Goal: Check status: Check status

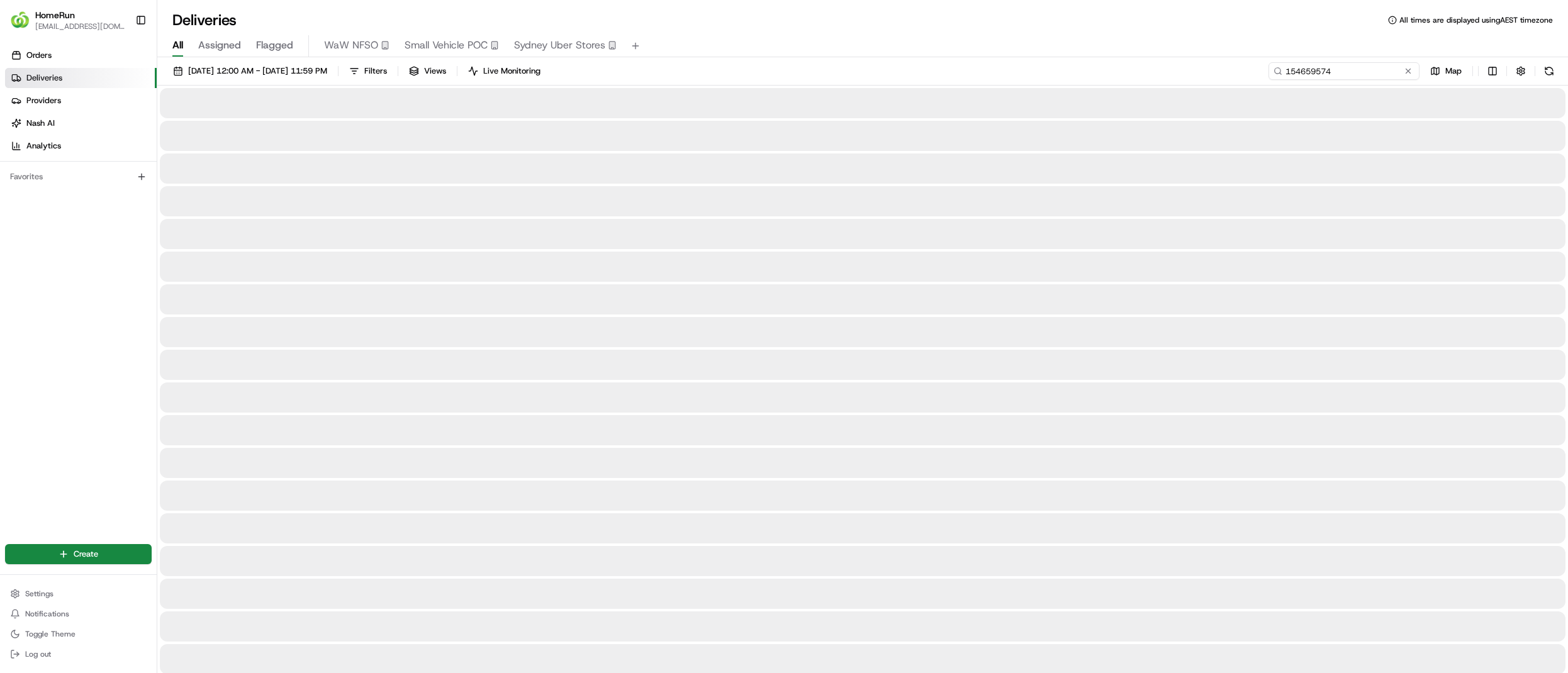
click at [1375, 68] on input "154659574" at bounding box center [1344, 71] width 151 height 18
paste input "266080658"
click at [1317, 67] on input "266080658154659574" at bounding box center [1344, 71] width 151 height 18
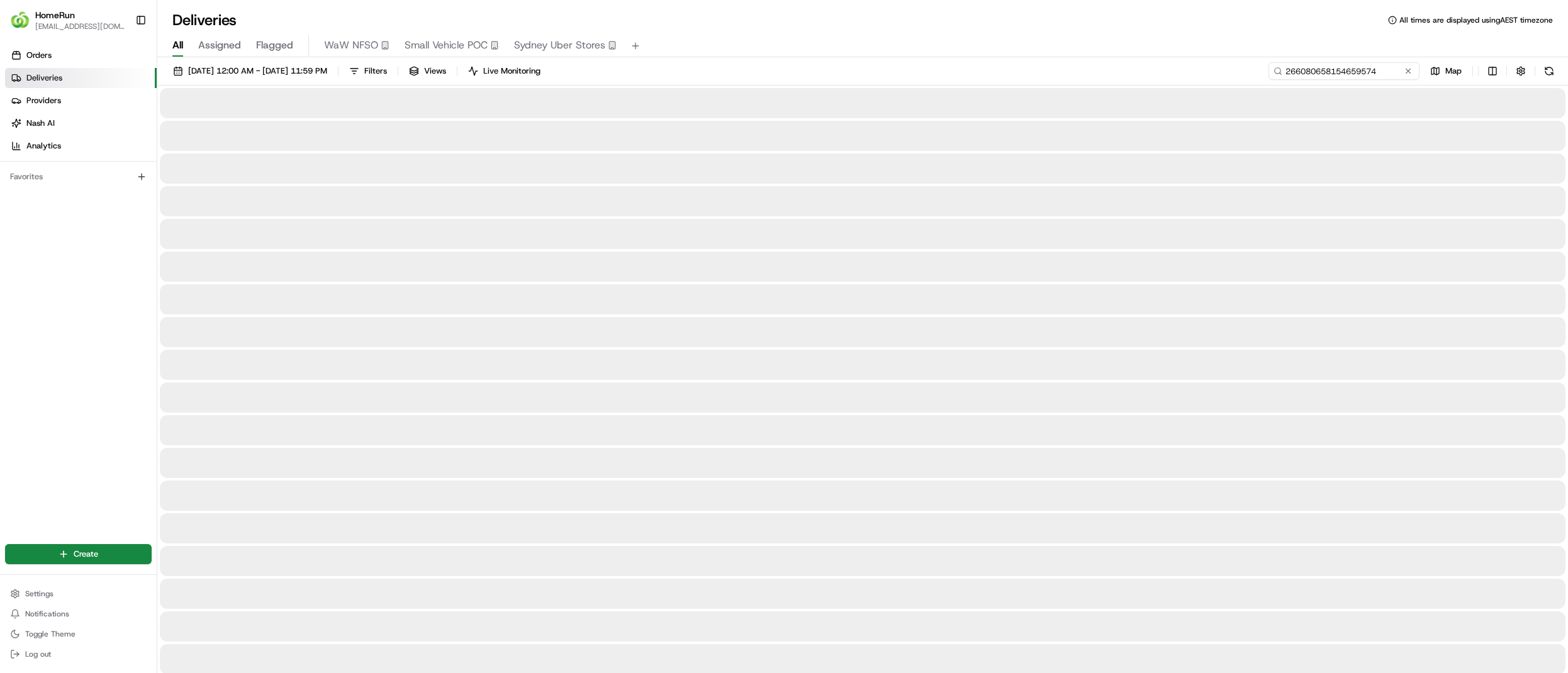
click at [1317, 67] on input "266080658154659574" at bounding box center [1344, 71] width 151 height 18
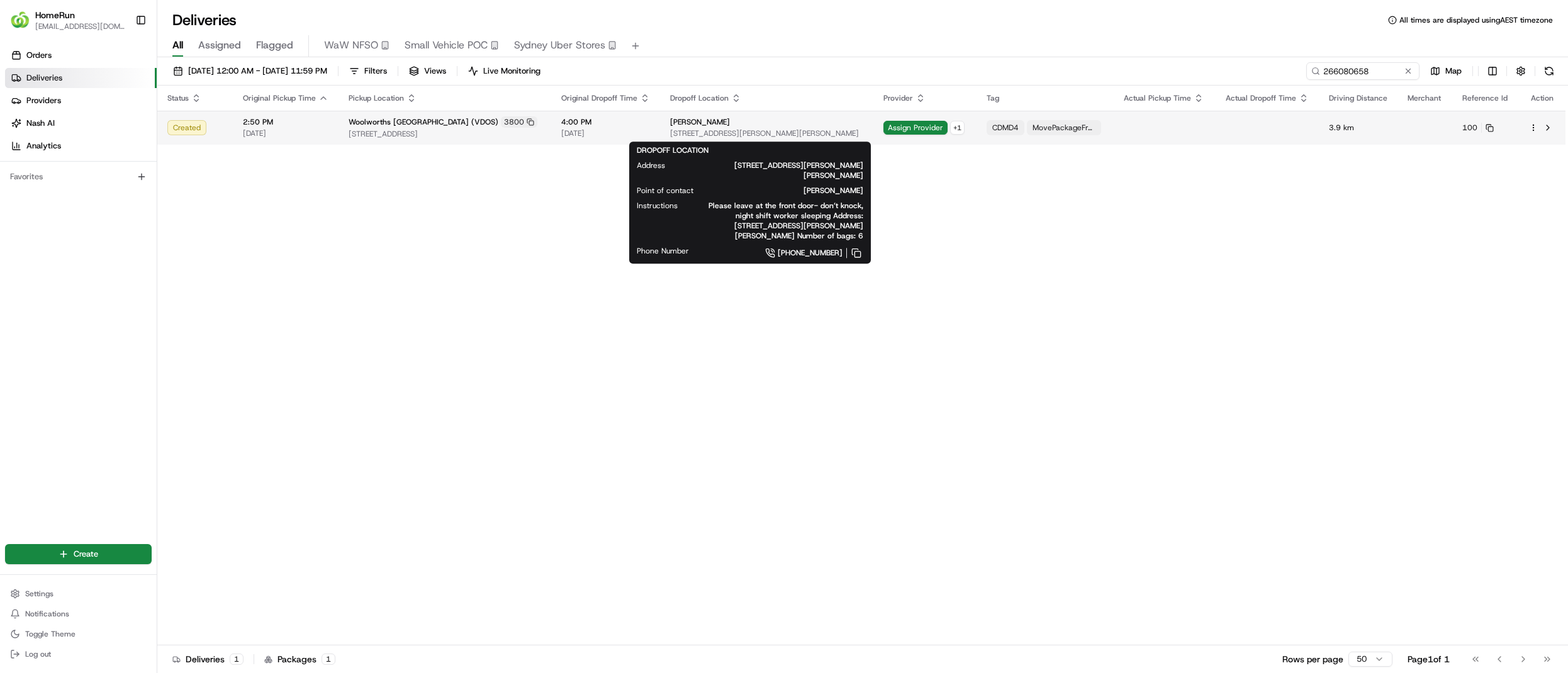
click at [736, 127] on div "Kate Hadley" at bounding box center [766, 122] width 193 height 10
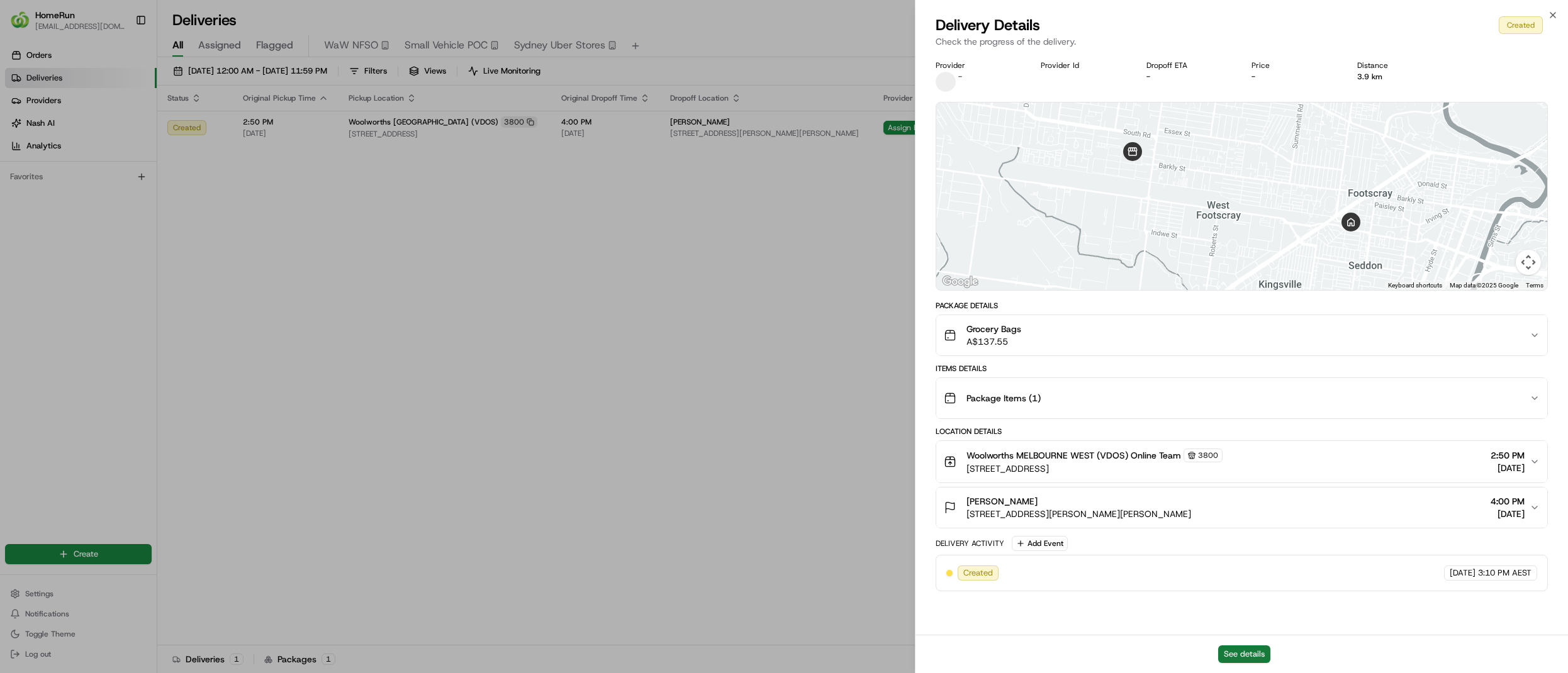
click at [1251, 653] on button "See details" at bounding box center [1244, 655] width 52 height 18
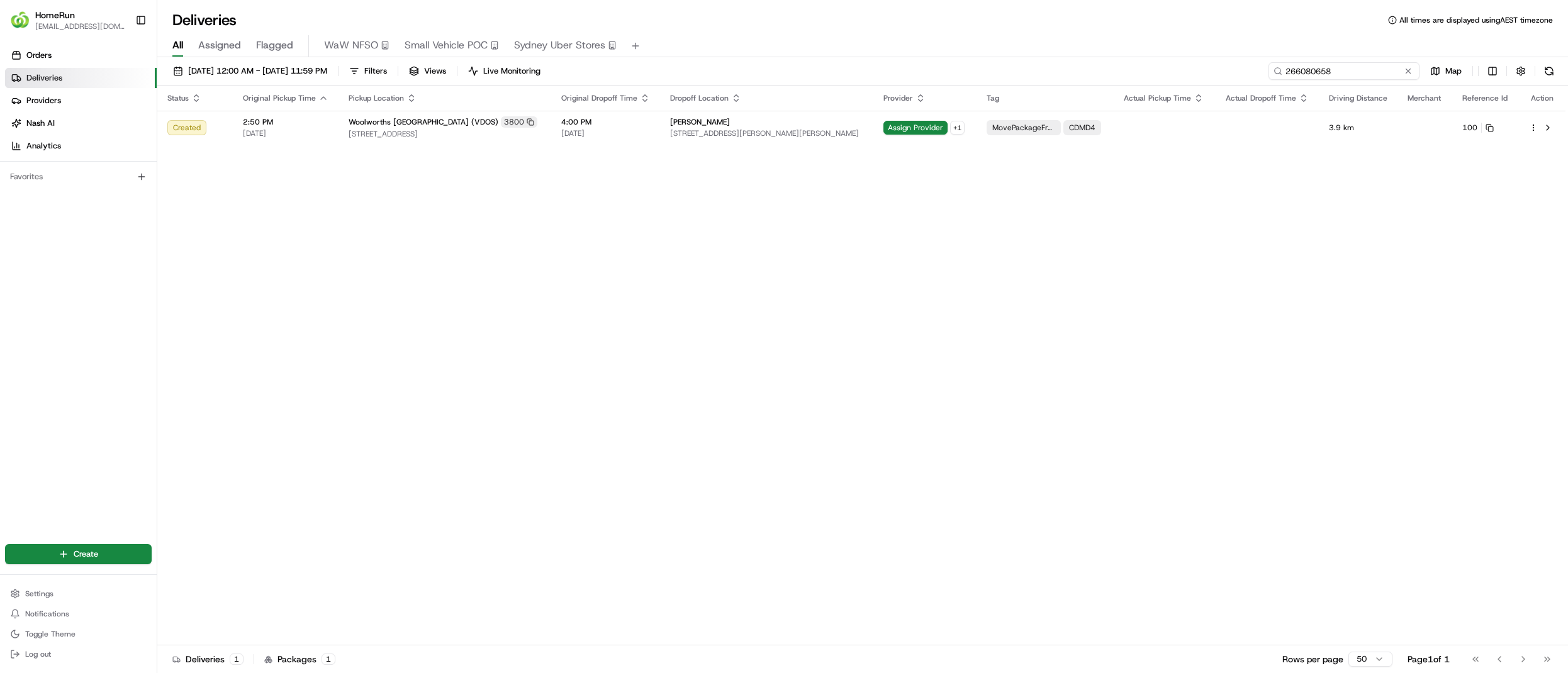
drag, startPoint x: 1391, startPoint y: 74, endPoint x: 1174, endPoint y: 67, distance: 217.1
click at [1174, 67] on div "24/08/2025 12:00 AM - 31/08/2025 11:59 PM Filters Views Live Monitoring 2660806…" at bounding box center [863, 74] width 1411 height 23
paste input "229663"
type input "266229663"
click at [556, 125] on div "Woolworths MELBOURNE WEST (VDOS) 3800" at bounding box center [461, 122] width 189 height 11
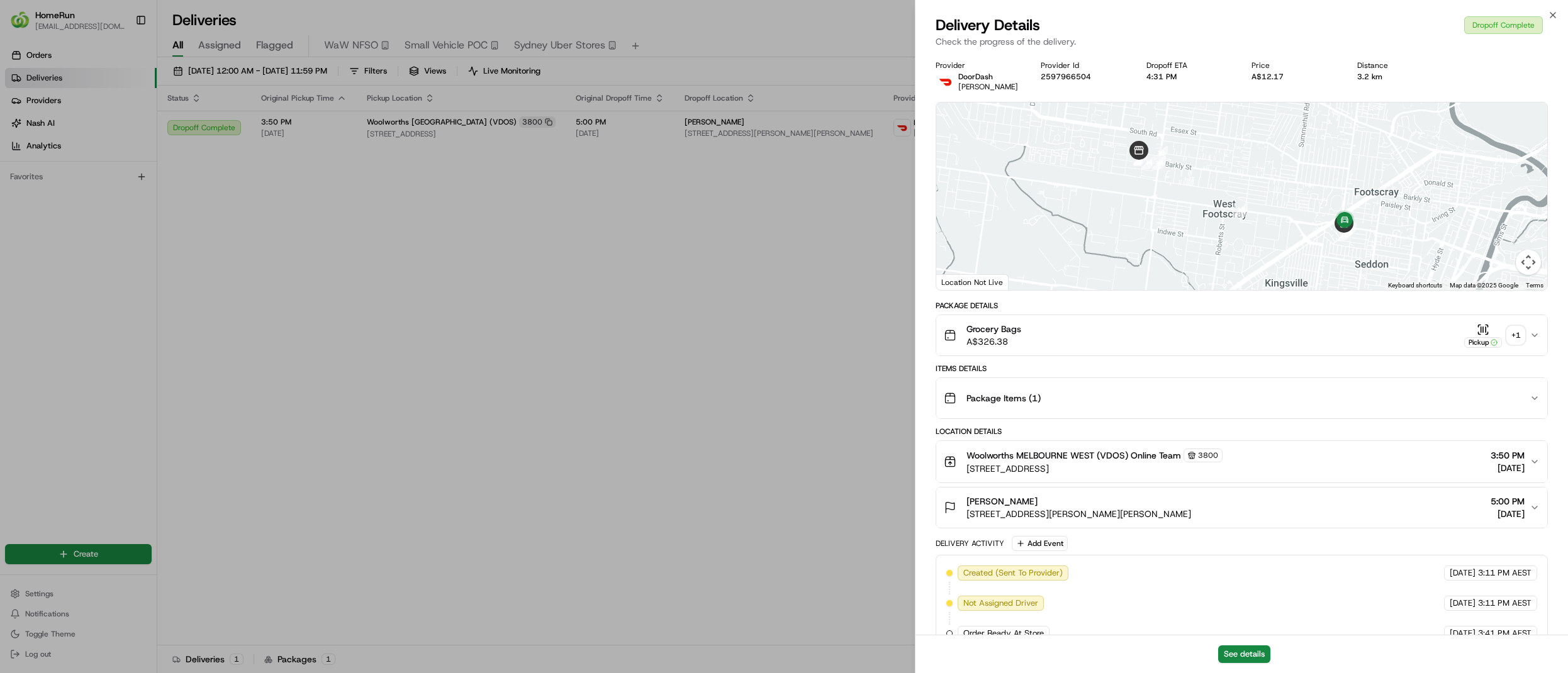
click at [1531, 323] on button "Grocery Bags A$326.38 Pickup + 1" at bounding box center [1242, 335] width 611 height 41
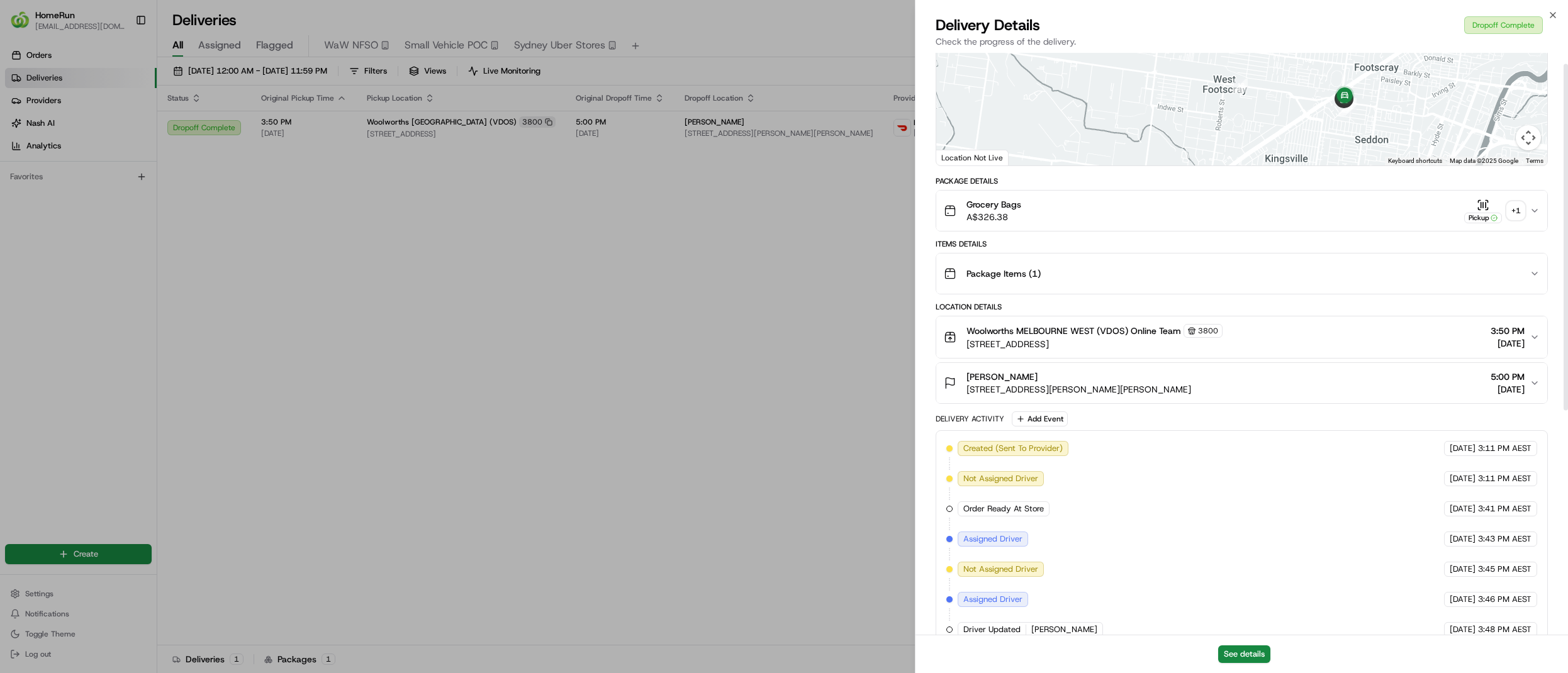
scroll to position [18, 0]
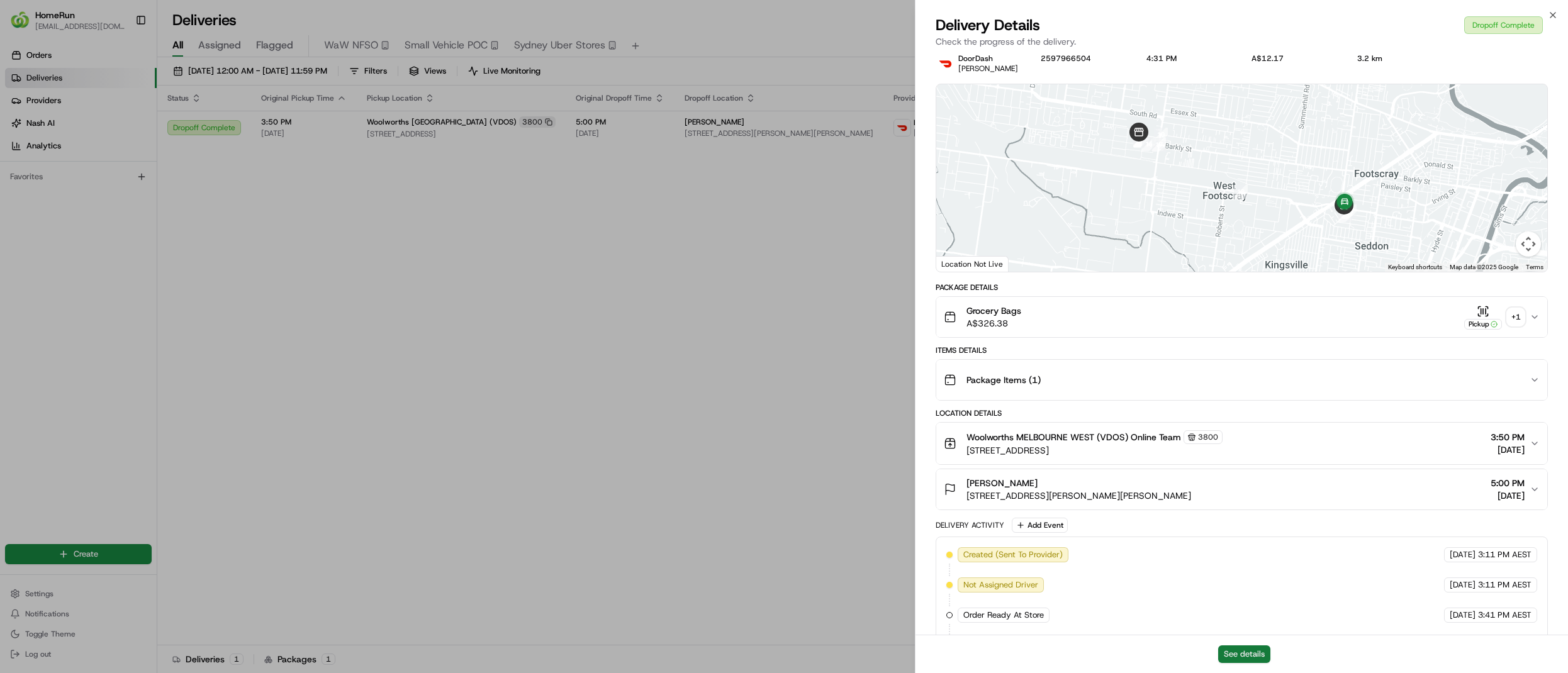
click at [1243, 653] on button "See details" at bounding box center [1244, 655] width 52 height 18
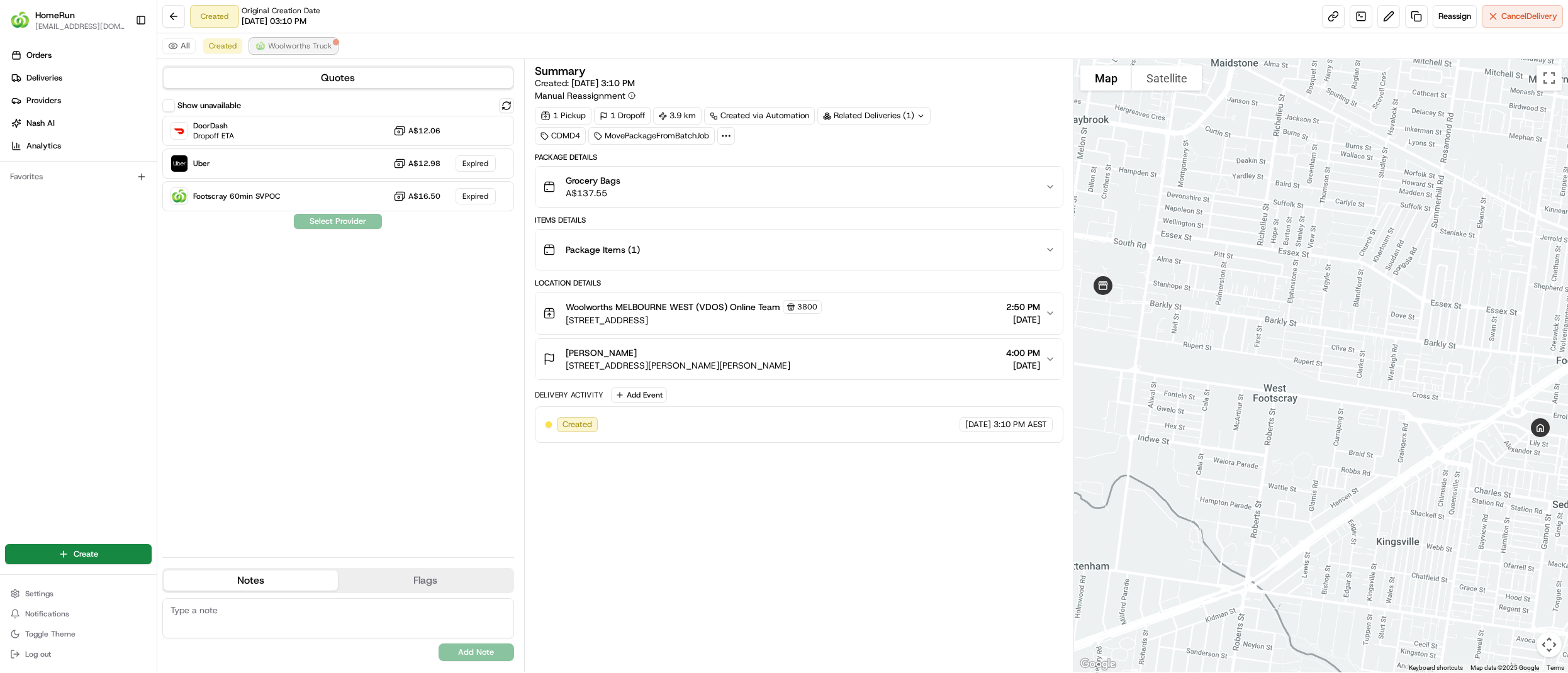
click at [278, 49] on span "Woolworths Truck" at bounding box center [300, 46] width 63 height 10
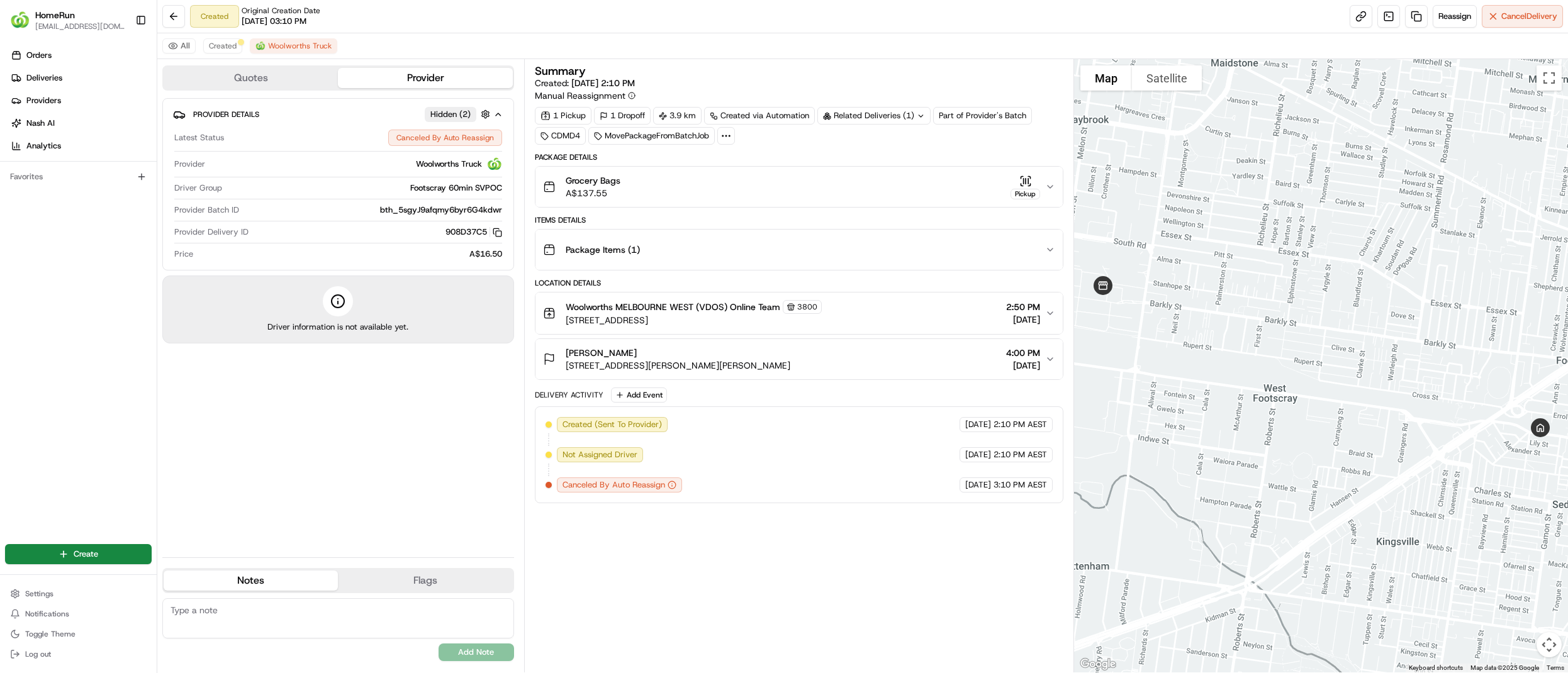
click at [210, 38] on div "All Created Woolworths Truck" at bounding box center [863, 46] width 1411 height 26
click at [219, 44] on span "Created" at bounding box center [223, 46] width 28 height 10
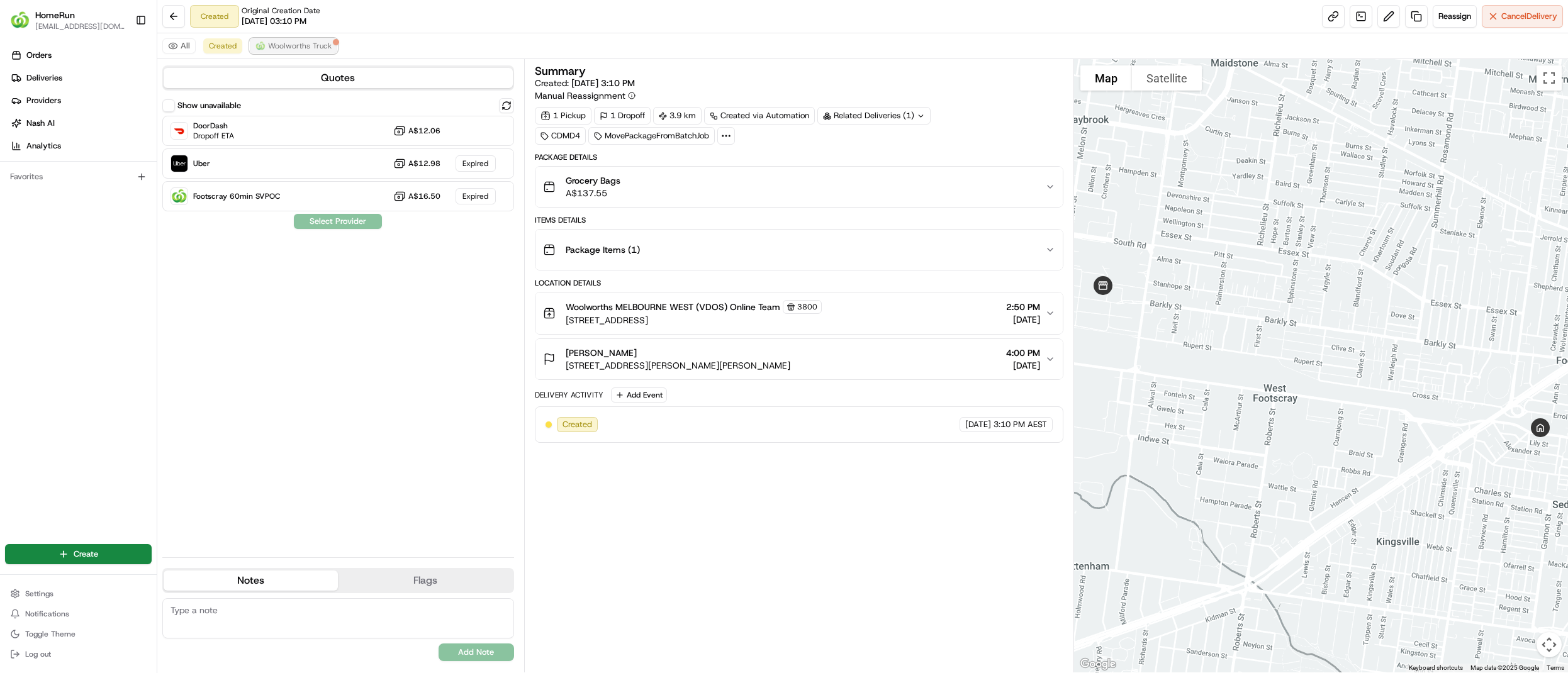
click at [259, 51] on button "Woolworths Truck" at bounding box center [293, 46] width 87 height 15
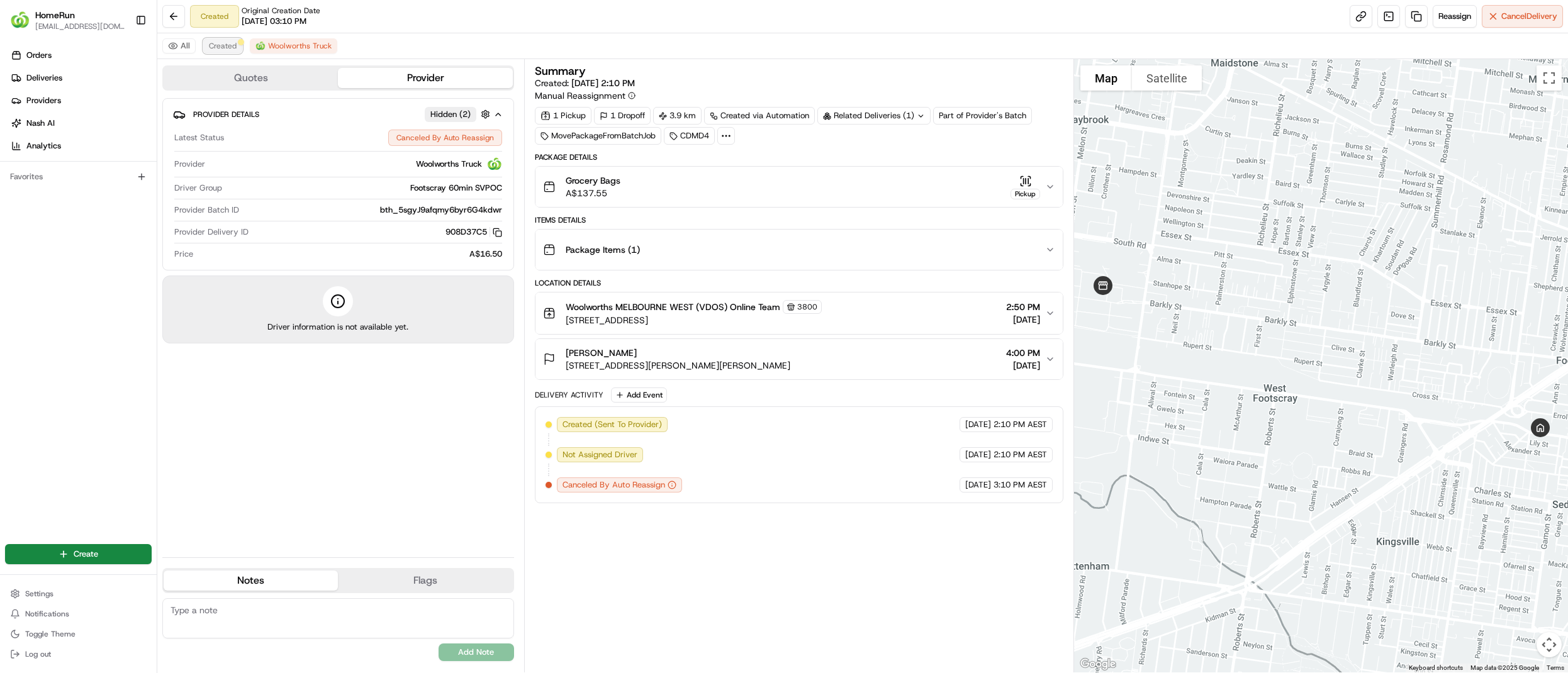
click at [214, 49] on span "Created" at bounding box center [223, 46] width 28 height 10
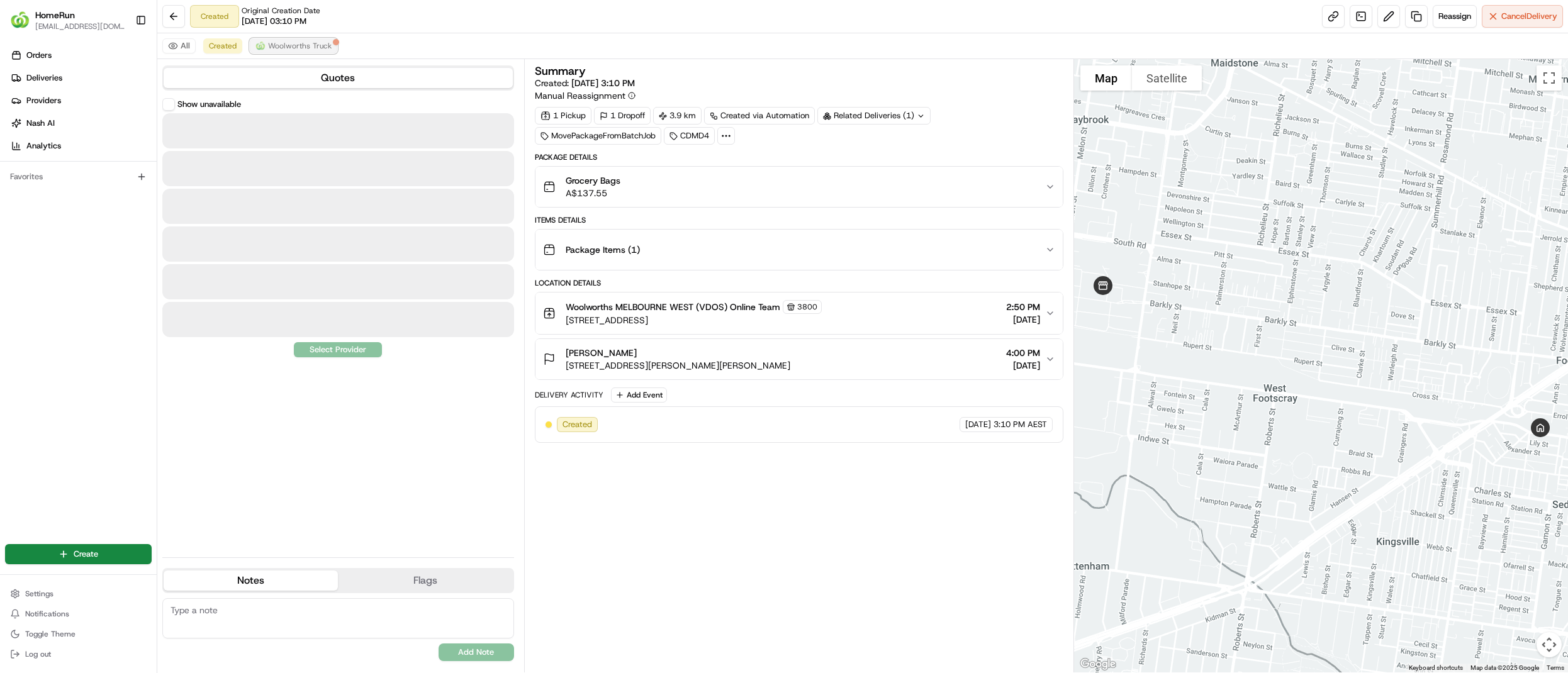
click at [293, 47] on span "Woolworths Truck" at bounding box center [300, 46] width 63 height 10
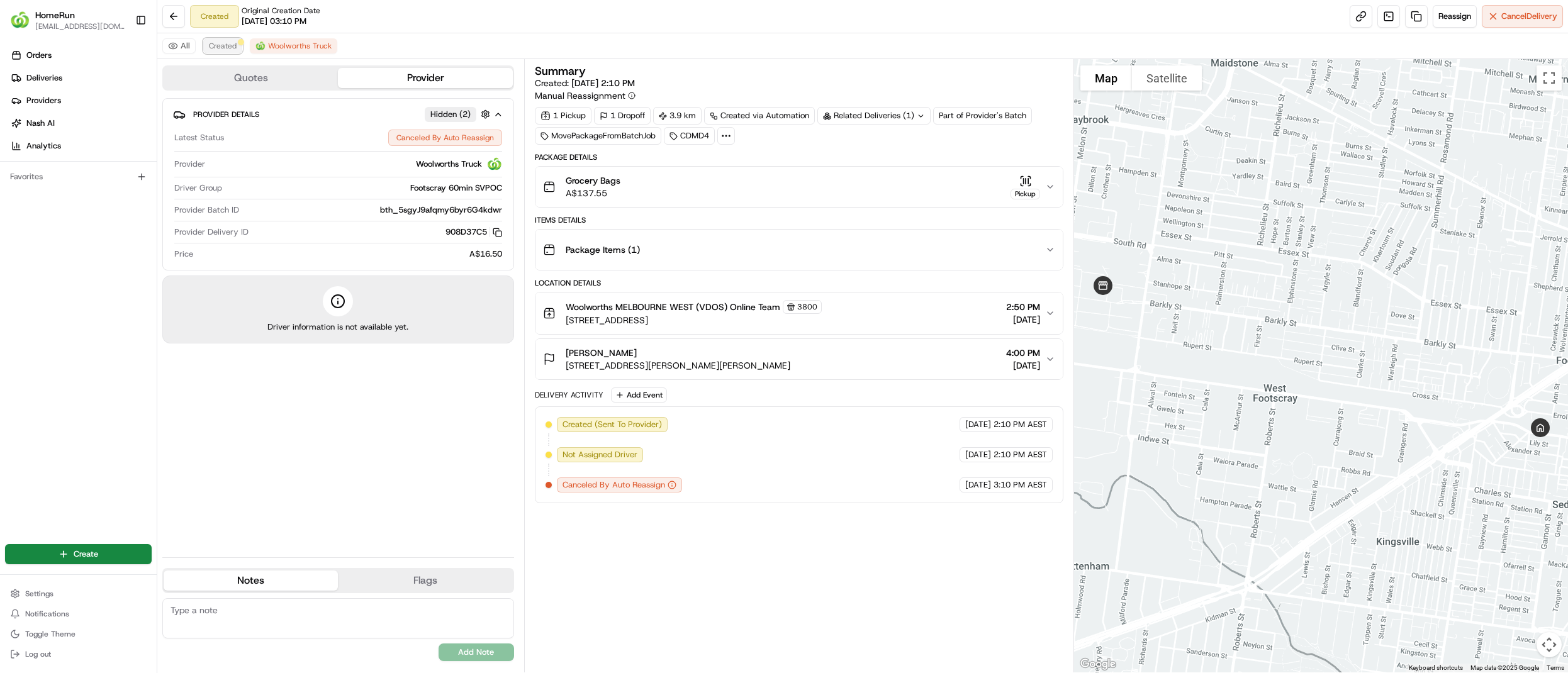
click at [224, 44] on span "Created" at bounding box center [223, 46] width 28 height 10
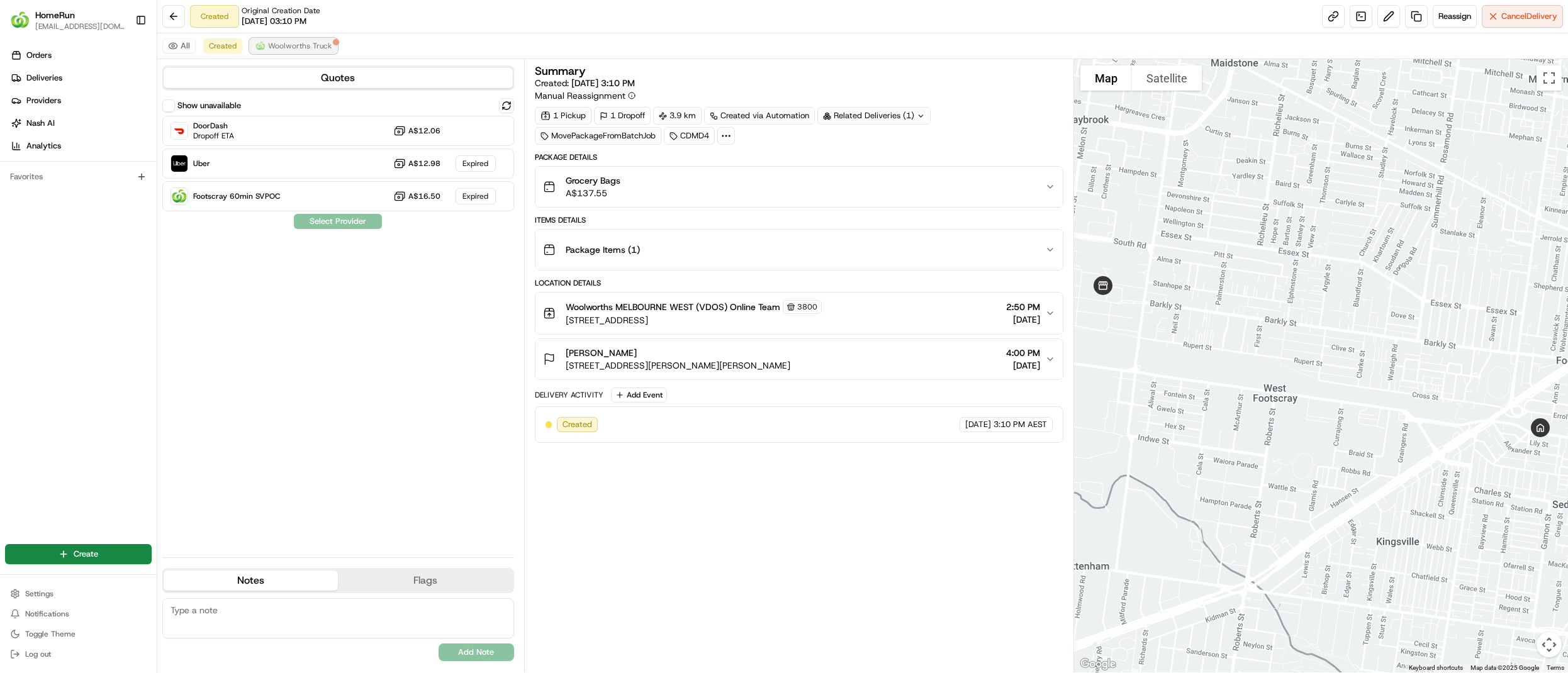
click at [295, 44] on span "Woolworths Truck" at bounding box center [300, 46] width 63 height 10
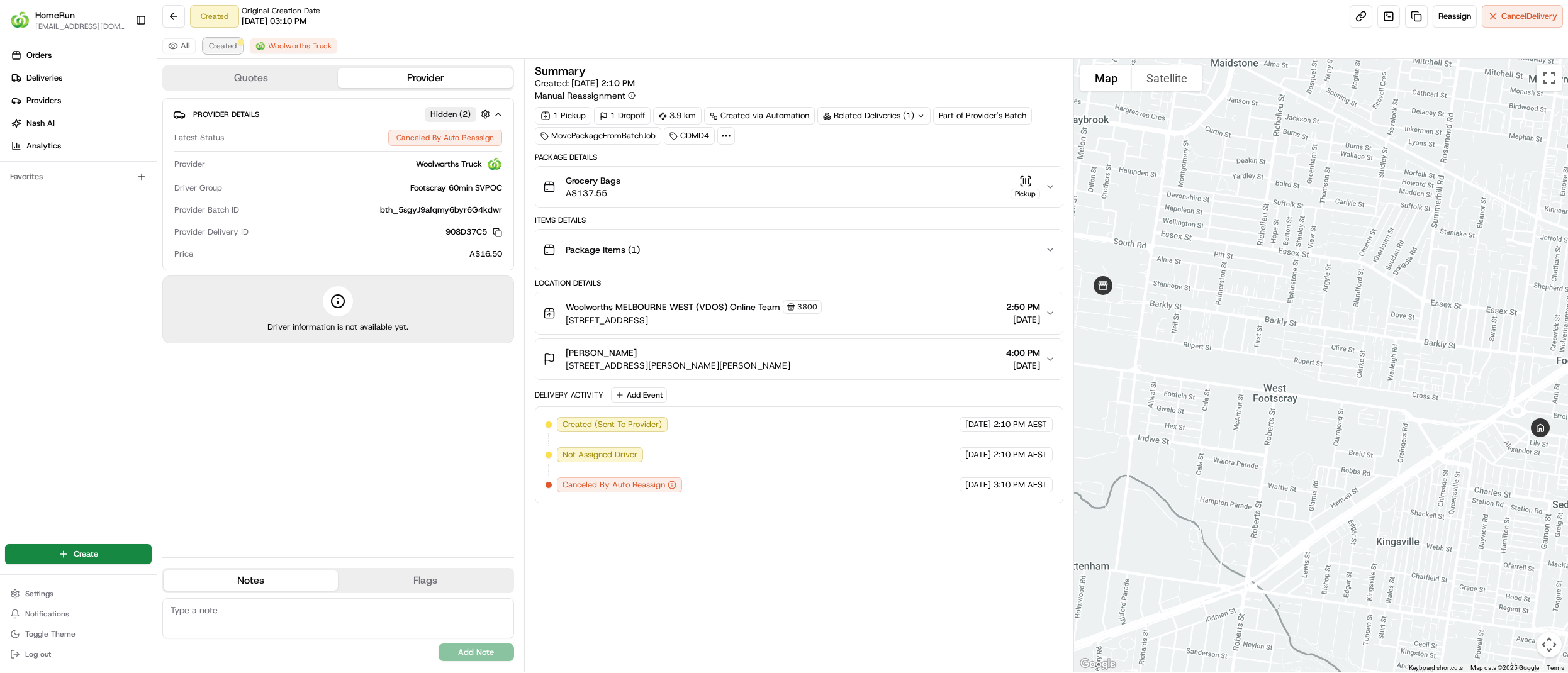
click at [229, 52] on button "Created" at bounding box center [223, 46] width 39 height 15
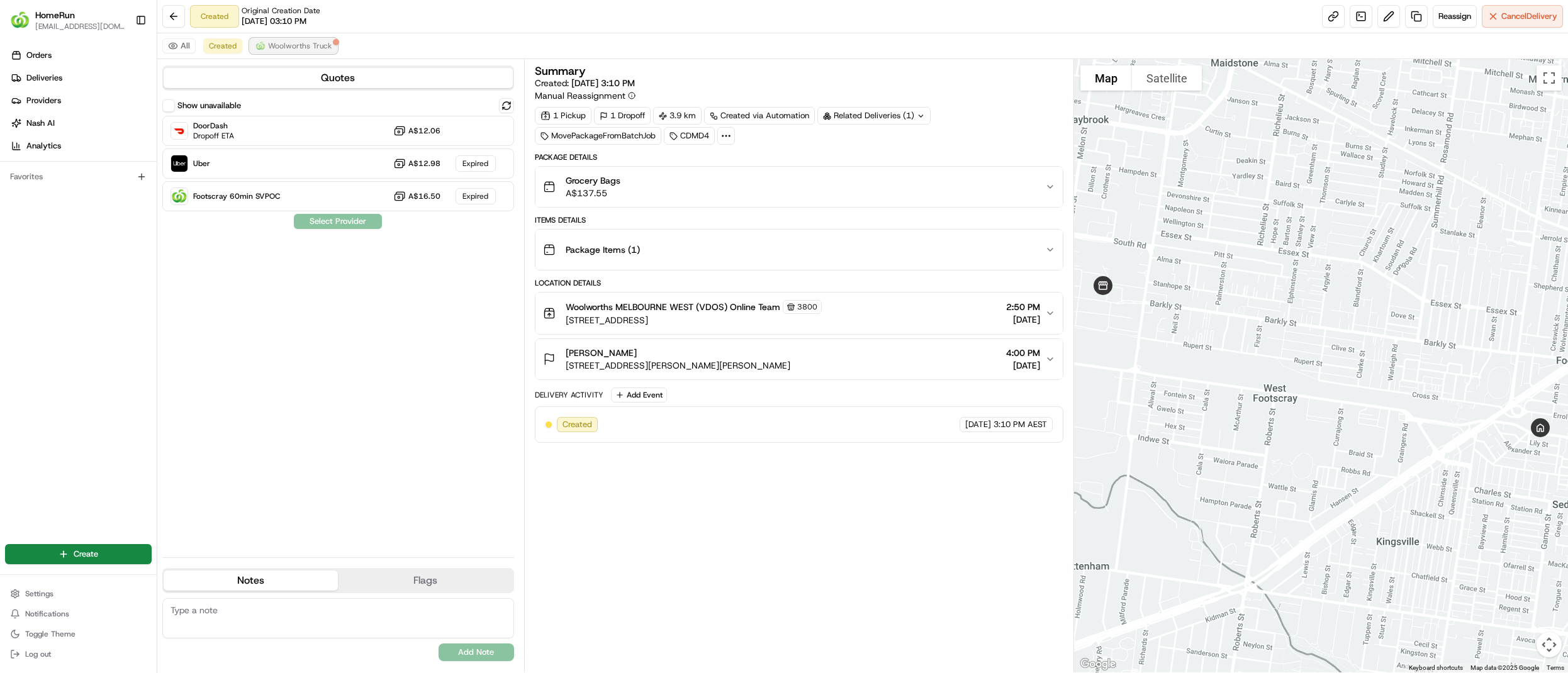
click at [257, 43] on img at bounding box center [260, 46] width 10 height 10
click at [308, 45] on span "Woolworths Truck" at bounding box center [300, 46] width 63 height 10
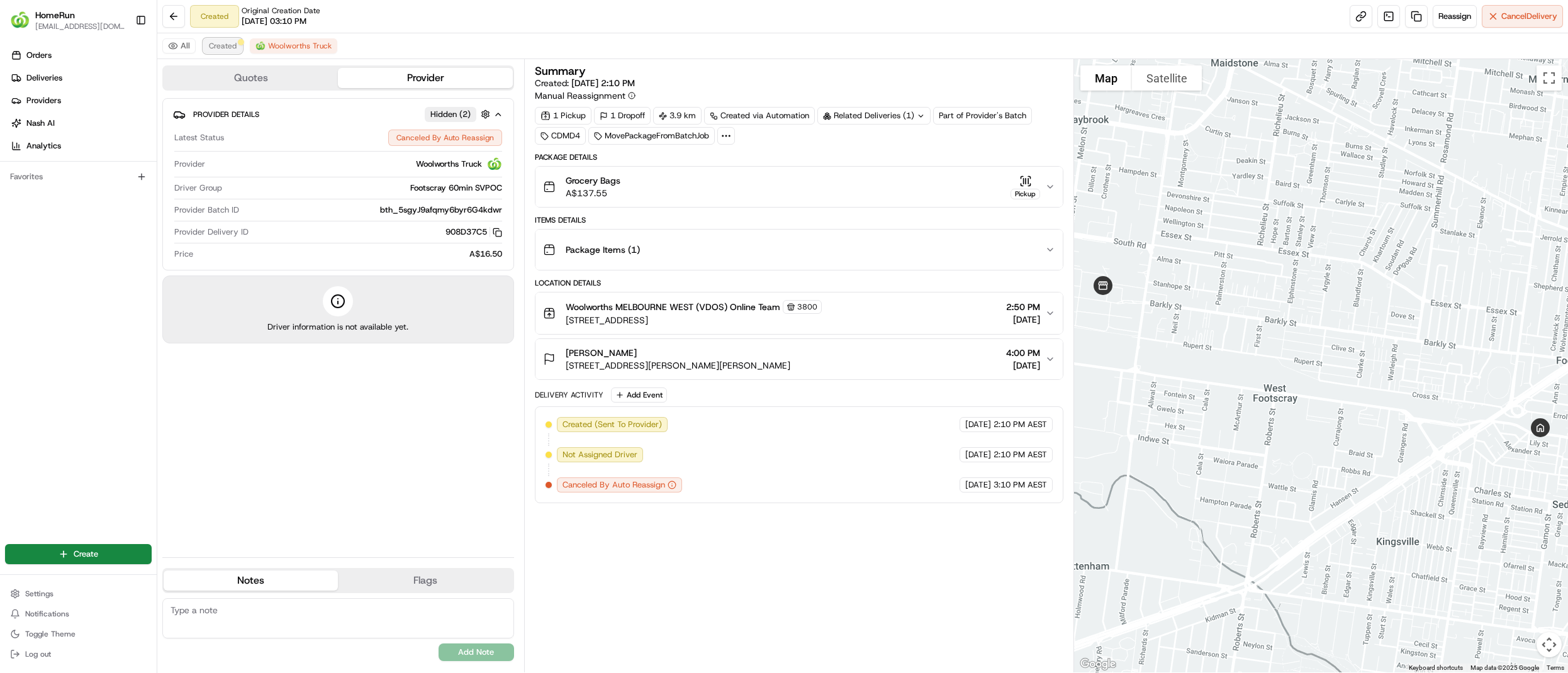
click at [230, 47] on span "Created" at bounding box center [223, 46] width 28 height 10
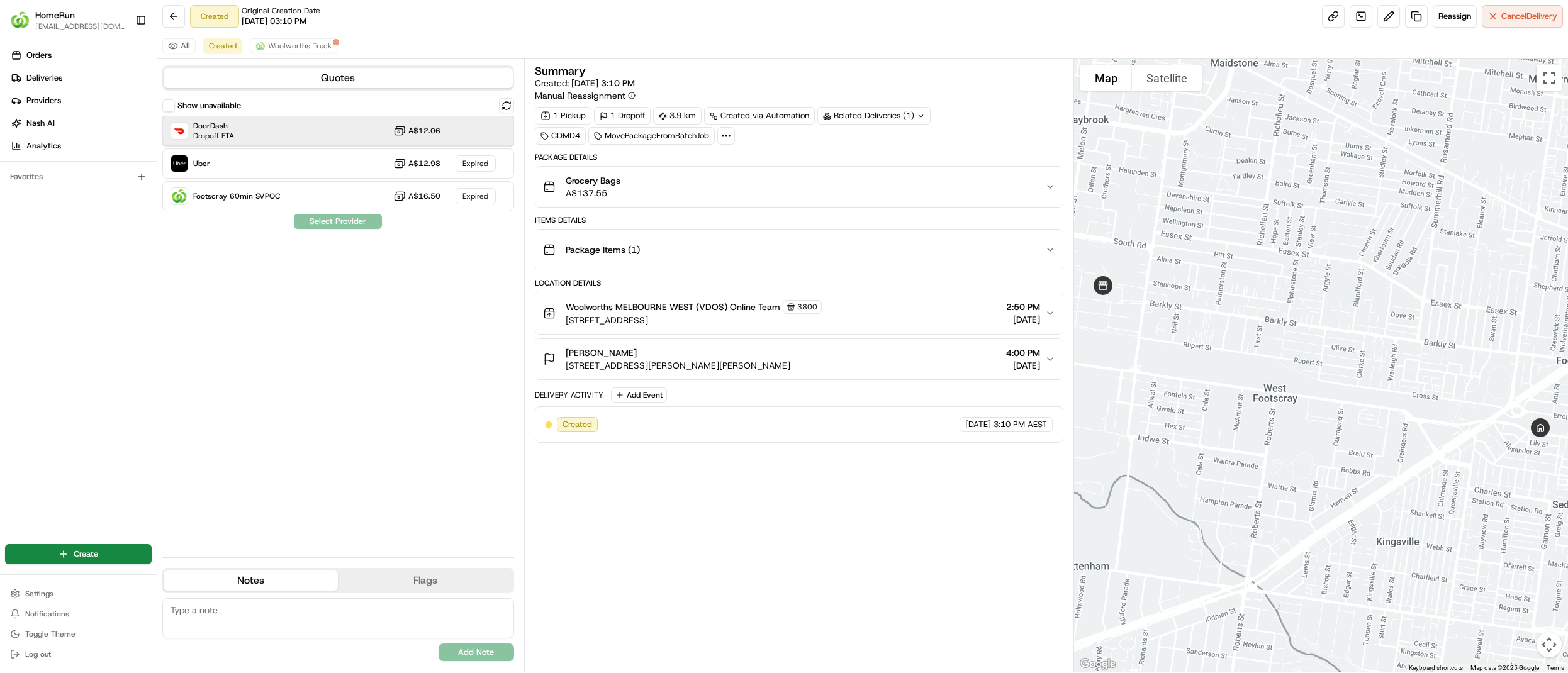
click at [278, 122] on div "DoorDash Dropoff ETA A$12.06" at bounding box center [338, 131] width 352 height 30
click at [316, 139] on div "DoorDash Dropoff ETA A$12.06" at bounding box center [338, 131] width 352 height 30
click at [340, 226] on button "Assign Provider" at bounding box center [338, 222] width 89 height 15
